Goal: Transaction & Acquisition: Purchase product/service

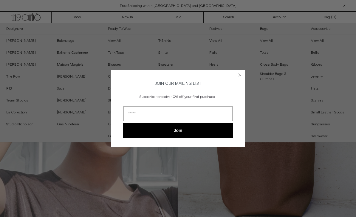
click at [241, 76] on circle "Close dialog" at bounding box center [240, 75] width 6 height 6
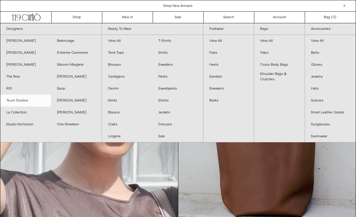
click at [12, 101] on link "Teurn Studios" at bounding box center [25, 101] width 51 height 12
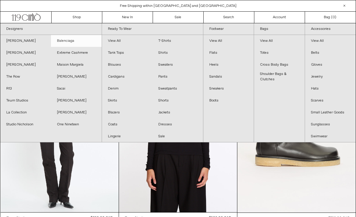
click at [70, 43] on link "Balenciaga" at bounding box center [76, 41] width 51 height 12
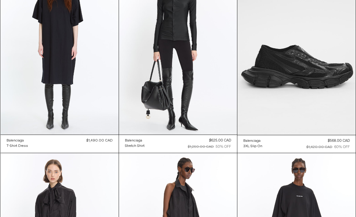
scroll to position [1251, 0]
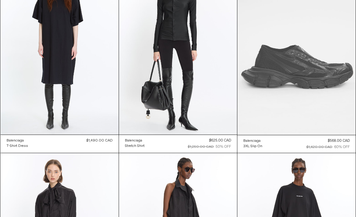
click at [313, 68] on at bounding box center [297, 46] width 118 height 178
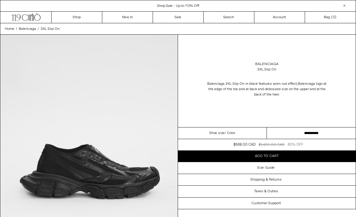
click at [311, 133] on select "**********" at bounding box center [311, 133] width 89 height 12
